Goal: Information Seeking & Learning: Check status

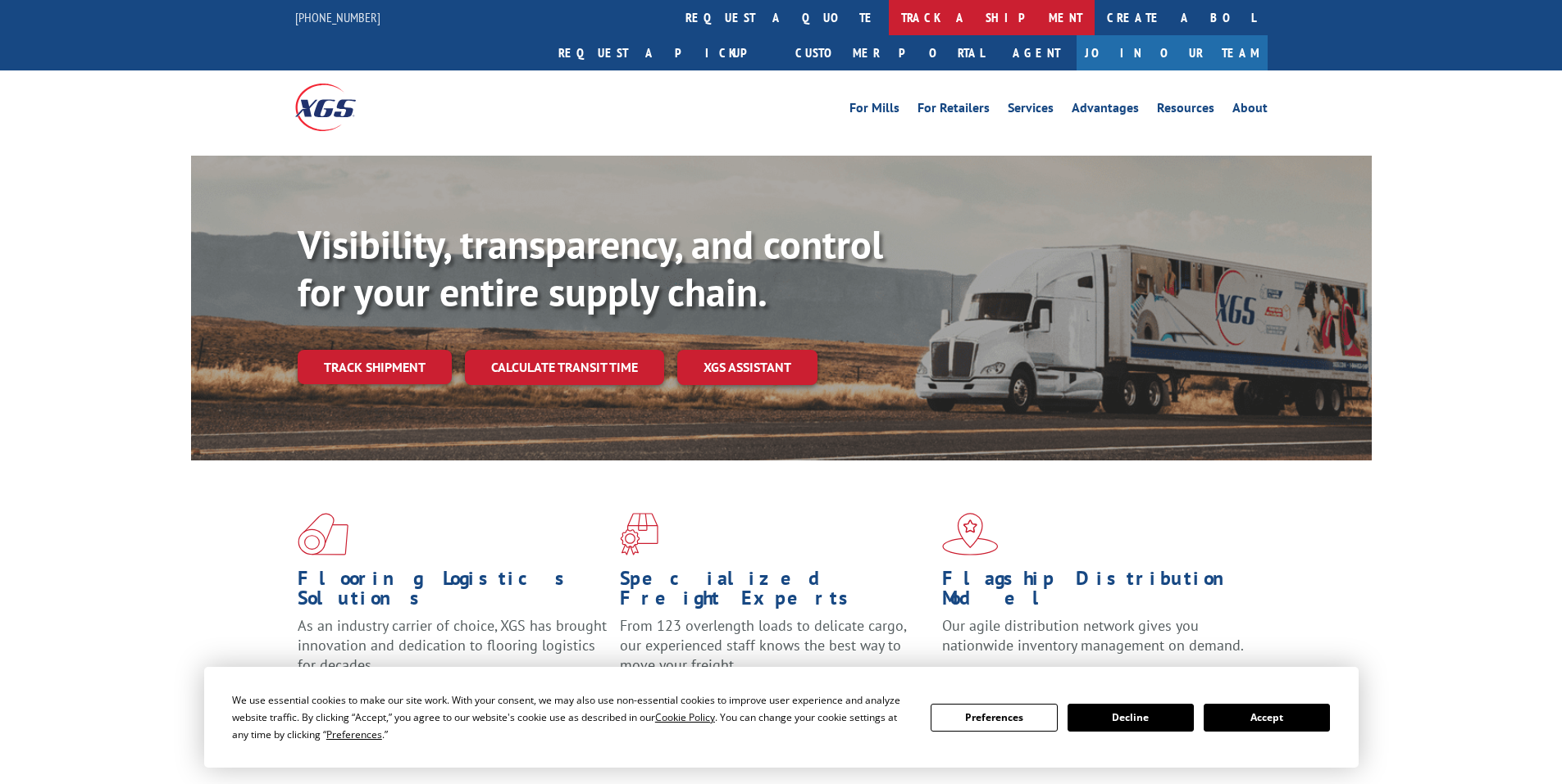
click at [888, 19] on link "track a shipment" at bounding box center [991, 17] width 206 height 35
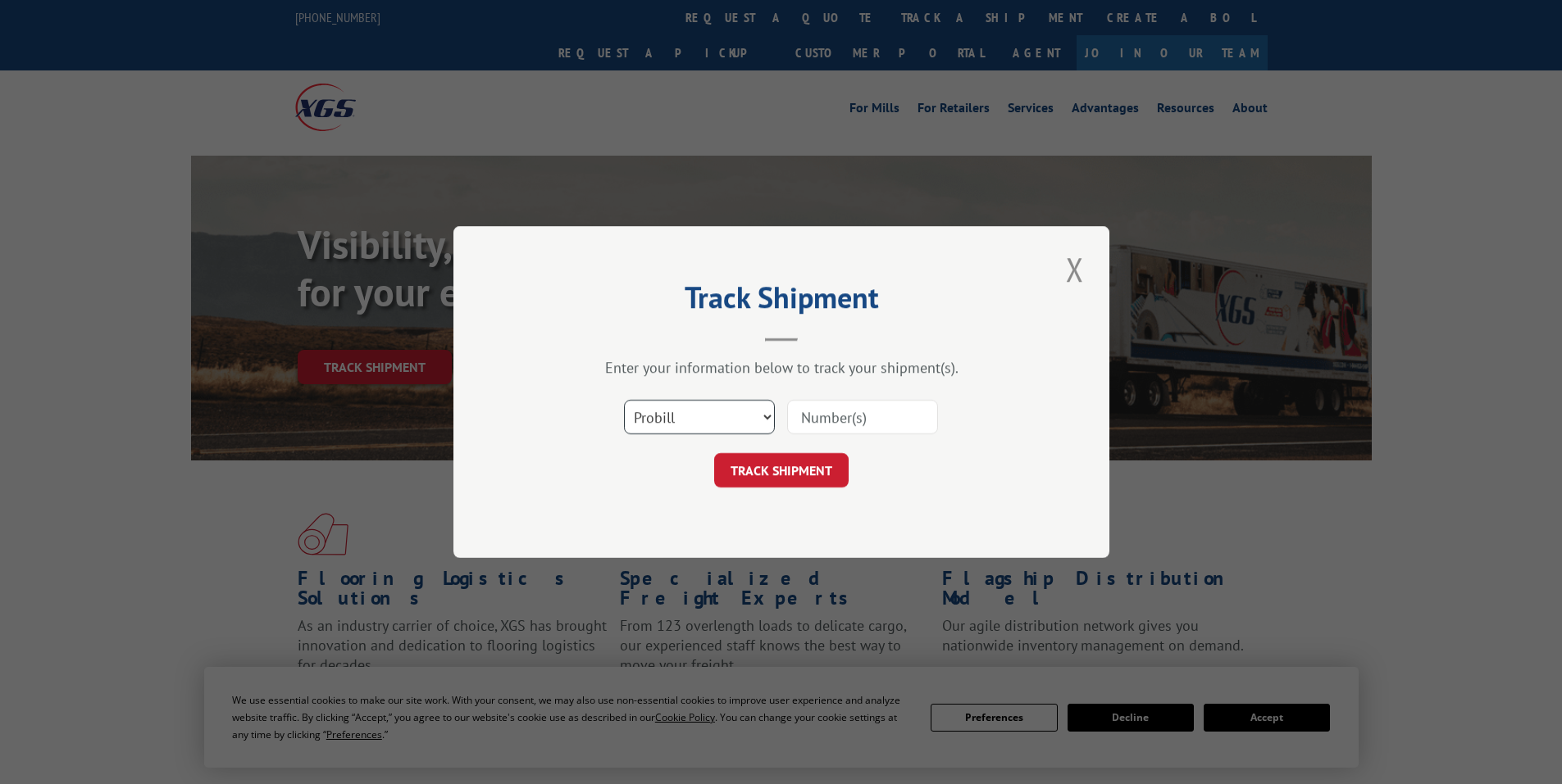
drag, startPoint x: 740, startPoint y: 407, endPoint x: 736, endPoint y: 431, distance: 24.3
click at [740, 407] on select "Select category... Probill BOL PO" at bounding box center [699, 417] width 151 height 34
select select "bol"
click at [624, 400] on select "Select category... Probill BOL PO" at bounding box center [699, 417] width 151 height 34
click at [819, 417] on input at bounding box center [863, 417] width 151 height 34
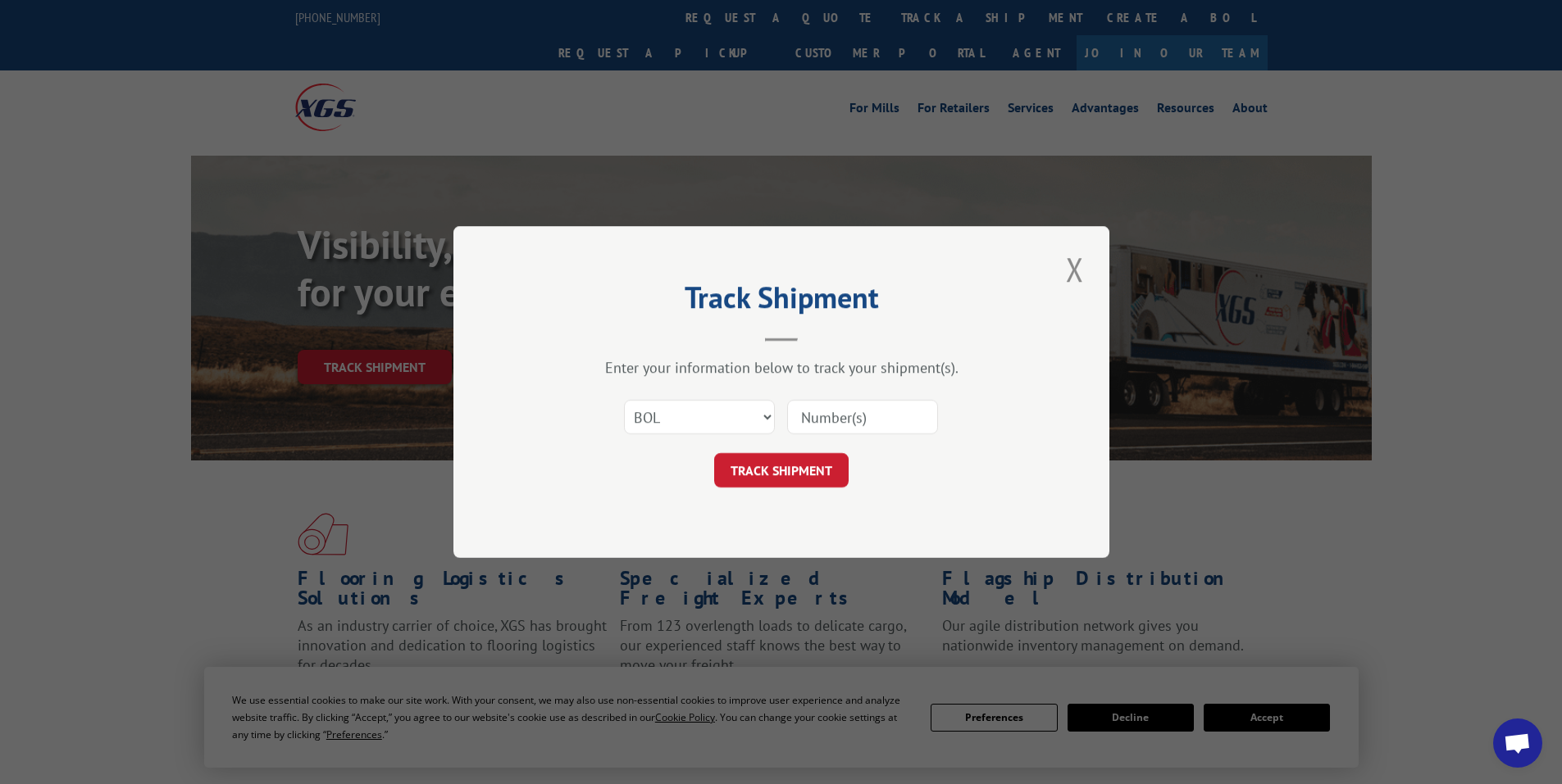
paste input "5951814"
type input "5951814"
click button "TRACK SHIPMENT" at bounding box center [781, 470] width 135 height 34
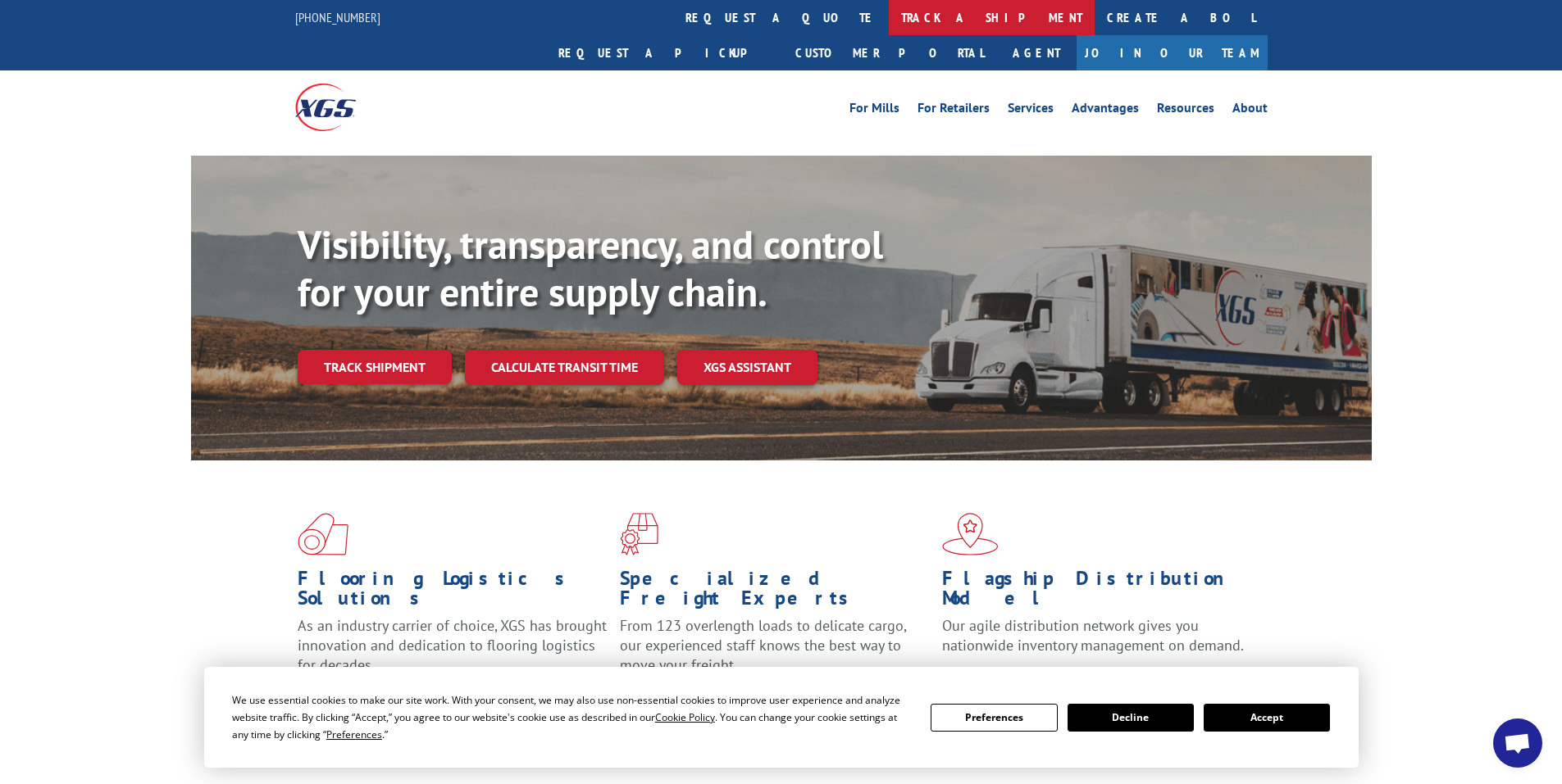
click at [888, 17] on link "track a shipment" at bounding box center [991, 17] width 206 height 35
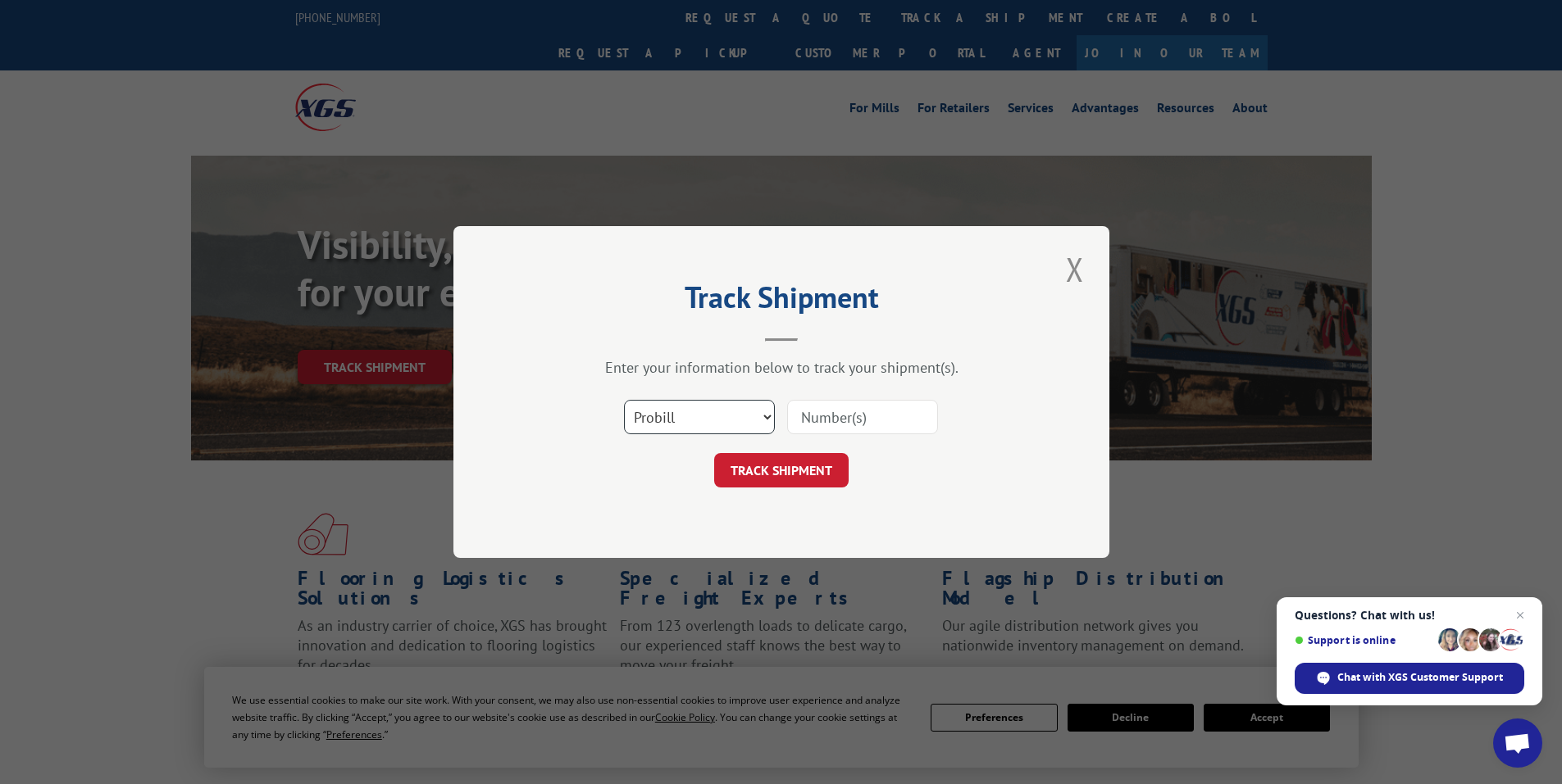
click at [694, 421] on select "Select category... Probill BOL PO" at bounding box center [699, 417] width 151 height 34
select select "bol"
click at [624, 400] on select "Select category... Probill BOL PO" at bounding box center [699, 417] width 151 height 34
click at [790, 431] on input at bounding box center [863, 417] width 151 height 34
paste input "3347461"
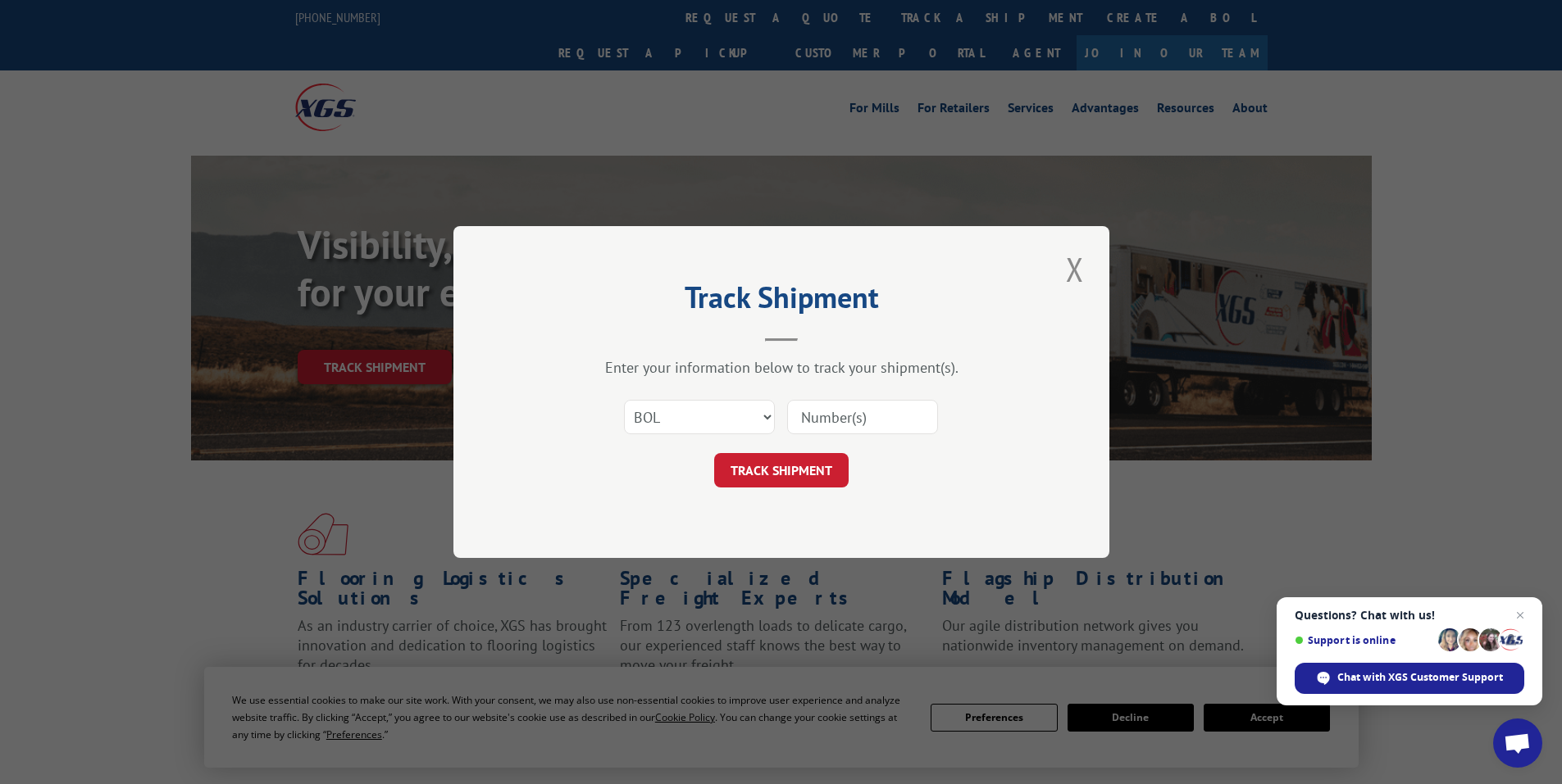
type input "3347461"
click button "TRACK SHIPMENT" at bounding box center [781, 470] width 135 height 34
